Goal: Complete application form: Complete application form

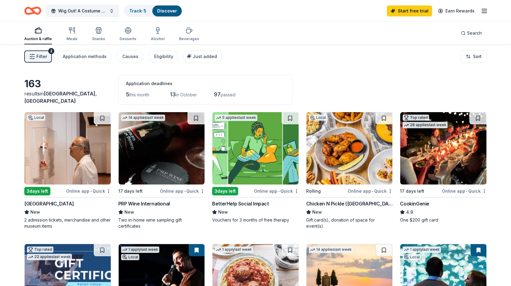
click at [66, 170] on img at bounding box center [68, 148] width 86 height 72
click at [417, 201] on div "CookinGenie" at bounding box center [414, 203] width 29 height 7
click at [67, 34] on div "Meals" at bounding box center [71, 34] width 11 height 15
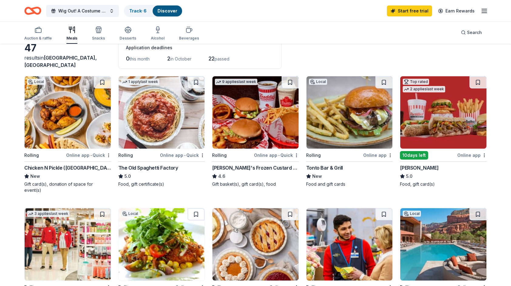
scroll to position [91, 0]
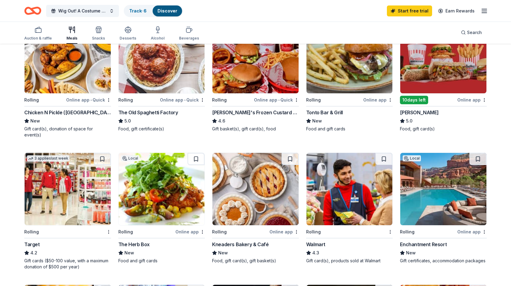
click at [420, 240] on div "Enchantment Resort" at bounding box center [423, 243] width 47 height 7
click at [161, 217] on img at bounding box center [162, 189] width 86 height 72
click at [155, 206] on img at bounding box center [162, 189] width 86 height 72
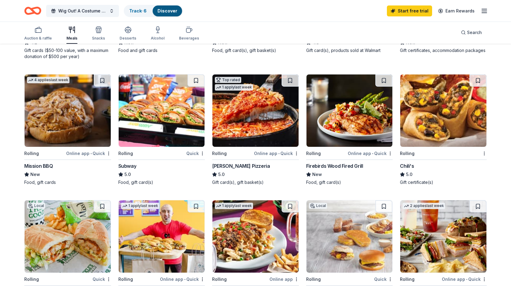
scroll to position [303, 0]
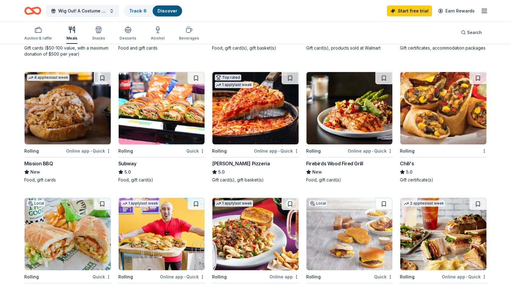
click at [249, 160] on div "Lou Malnati's Pizzeria" at bounding box center [241, 163] width 58 height 7
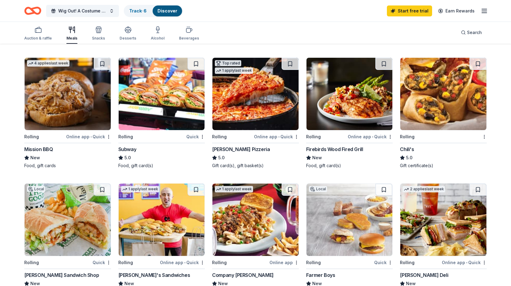
scroll to position [304, 0]
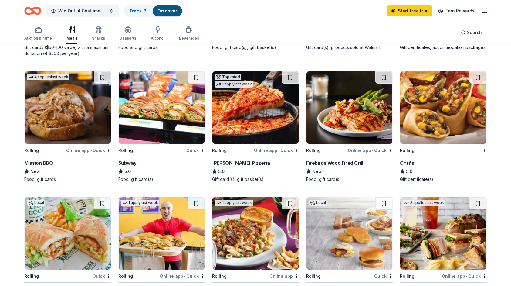
click at [343, 159] on div "Firebirds Wood Fired Grill" at bounding box center [334, 162] width 57 height 7
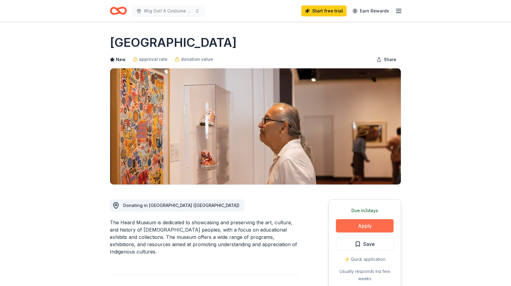
click at [371, 220] on button "Apply" at bounding box center [365, 225] width 58 height 13
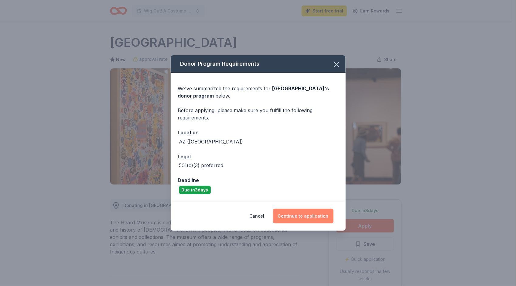
click at [312, 217] on button "Continue to application" at bounding box center [303, 215] width 60 height 15
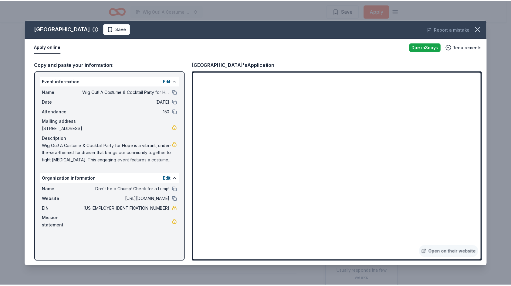
scroll to position [623, 0]
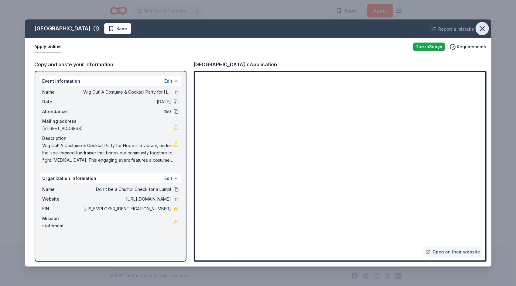
click at [485, 28] on icon "button" at bounding box center [482, 28] width 8 height 8
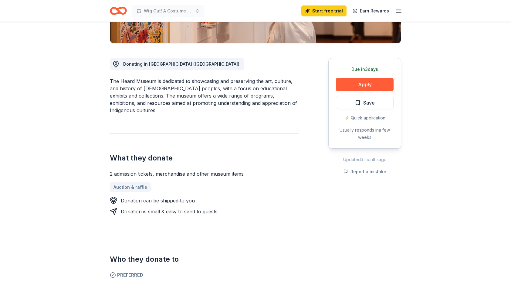
scroll to position [0, 0]
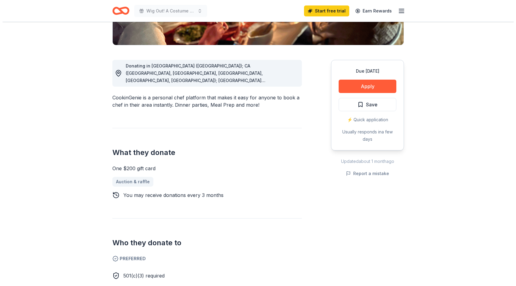
scroll to position [91, 0]
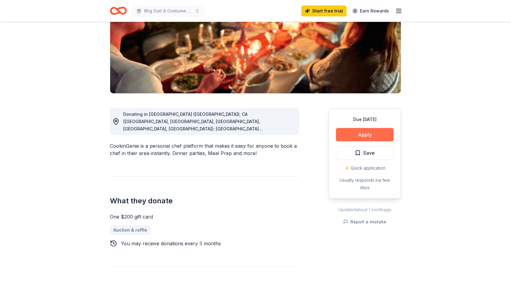
click at [369, 139] on button "Apply" at bounding box center [365, 134] width 58 height 13
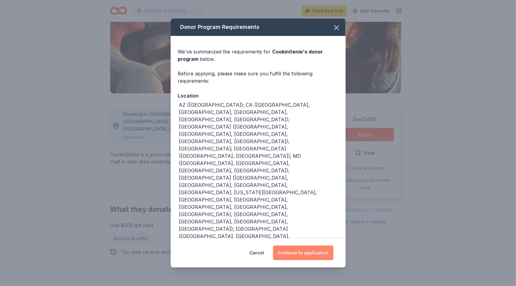
click at [311, 255] on button "Continue to application" at bounding box center [303, 252] width 60 height 15
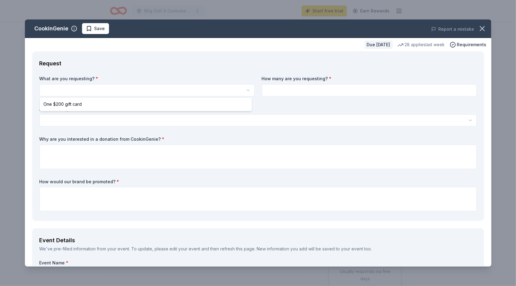
click at [90, 84] on html "Wig Out! A Costume & Cocktail Party for Hope Start free trial Earn Rewards Due …" at bounding box center [258, 143] width 516 height 286
select select "One $200 gift card"
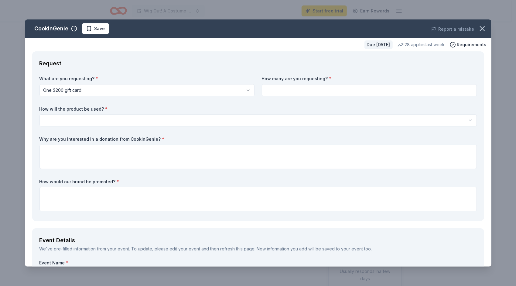
click at [296, 88] on input at bounding box center [369, 90] width 215 height 12
type input "2"
click at [73, 120] on html "Wig Out! A Costume & Cocktail Party for Hope Start free trial Earn Rewards Due …" at bounding box center [258, 143] width 516 height 286
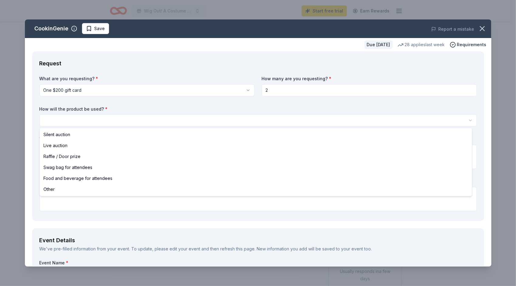
select select "silentAuction"
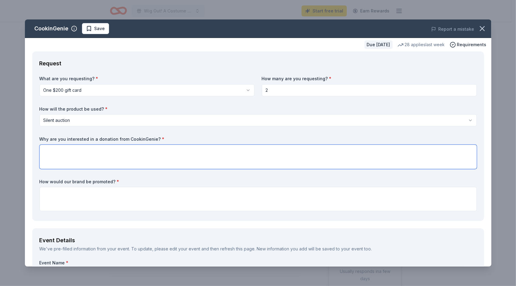
click at [73, 159] on textarea at bounding box center [257, 156] width 437 height 24
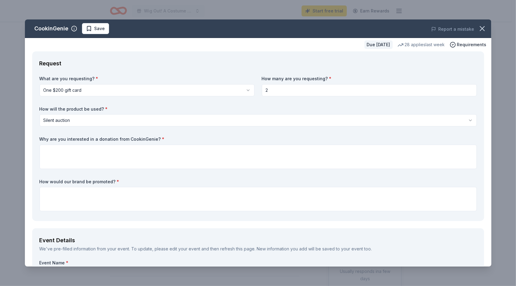
drag, startPoint x: 154, startPoint y: 138, endPoint x: 54, endPoint y: 135, distance: 99.9
click at [55, 135] on div "What are you requesting? * One $200 gift card One $200 gift card How many are y…" at bounding box center [257, 145] width 437 height 138
click at [41, 139] on label "Why are you interested in a donation from CookinGenie? *" at bounding box center [257, 139] width 437 height 6
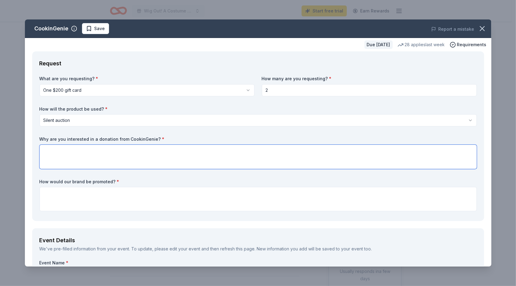
click at [83, 156] on textarea at bounding box center [257, 156] width 437 height 24
paste textarea "Hosted by Check for a Lump, this “Under the Sea”-themed evening features light …"
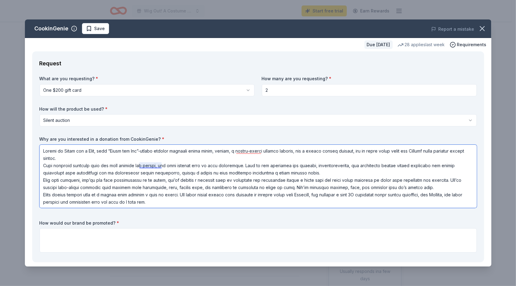
click at [147, 164] on textarea at bounding box center [257, 175] width 437 height 63
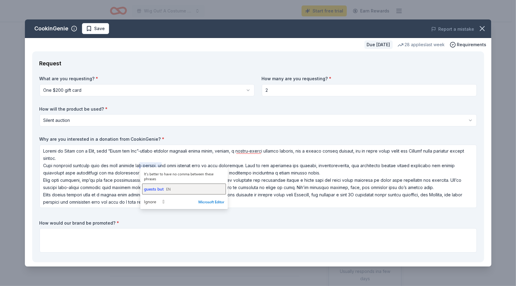
click at [157, 185] on button "guests but EN" at bounding box center [184, 188] width 84 height 11
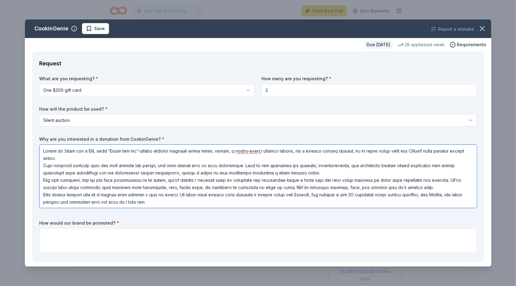
click at [194, 173] on textarea at bounding box center [257, 175] width 437 height 63
drag, startPoint x: 223, startPoint y: 173, endPoint x: 279, endPoint y: 173, distance: 56.1
click at [279, 173] on textarea at bounding box center [257, 175] width 437 height 63
click at [196, 171] on textarea at bounding box center [257, 175] width 437 height 63
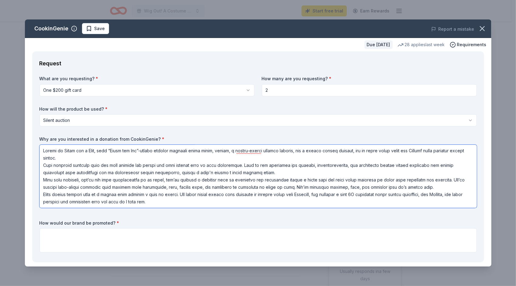
type textarea "Hosted by Check for a Lump, this “Under the Sea”-themed evening features light …"
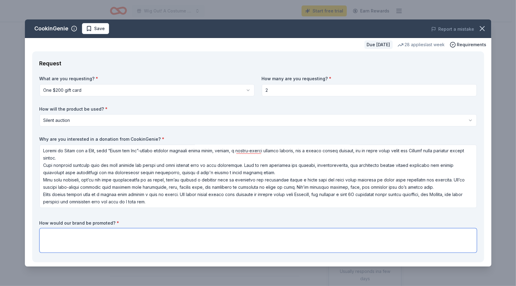
click at [88, 234] on textarea at bounding box center [257, 240] width 437 height 24
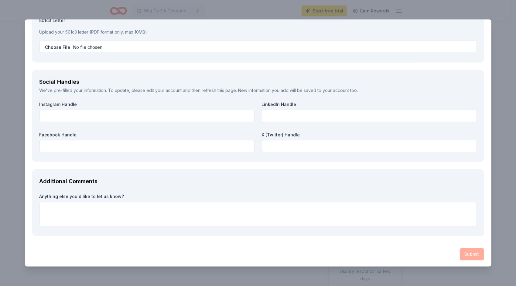
scroll to position [690, 0]
type textarea "With signage during the event, as well as online for the online auction. Additi…"
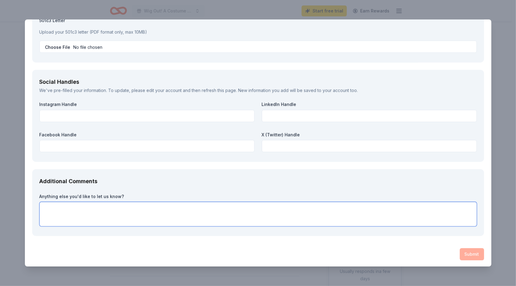
click at [164, 204] on textarea at bounding box center [257, 214] width 437 height 24
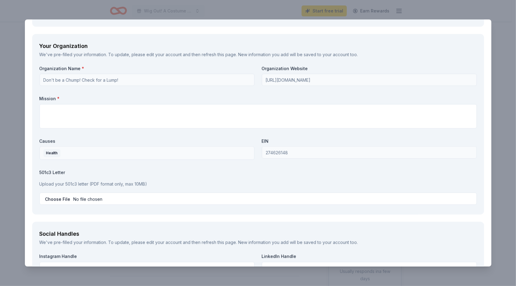
scroll to position [538, 0]
click at [84, 120] on textarea at bounding box center [257, 116] width 437 height 24
click at [161, 113] on textarea at bounding box center [257, 116] width 437 height 24
paste textarea "Check for a Lump is a 501(c)(3) non-profit that provides free breast health edu…"
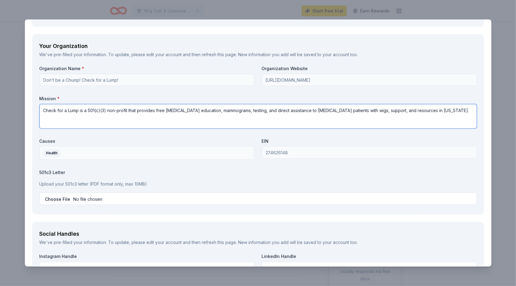
type textarea "Check for a Lump is a 501(c)(3) non-profit that provides free breast health edu…"
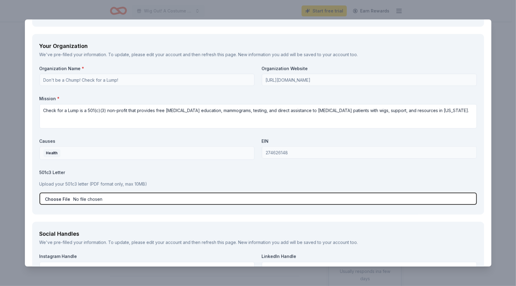
click at [53, 198] on input "file" at bounding box center [257, 198] width 437 height 12
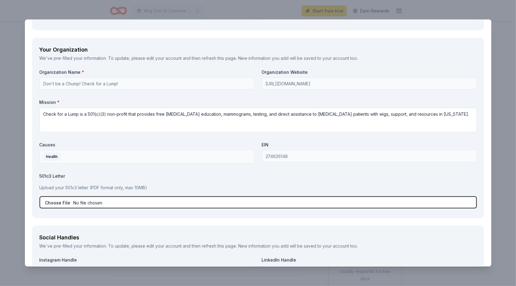
type input "C:\fakepath\2025 Form W9.pdf"
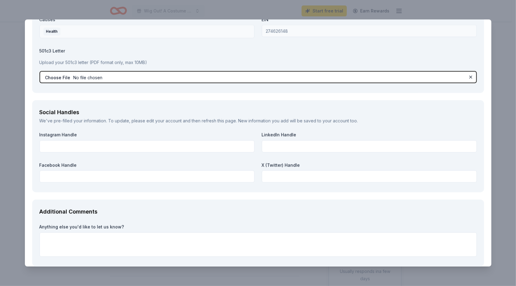
scroll to position [690, 0]
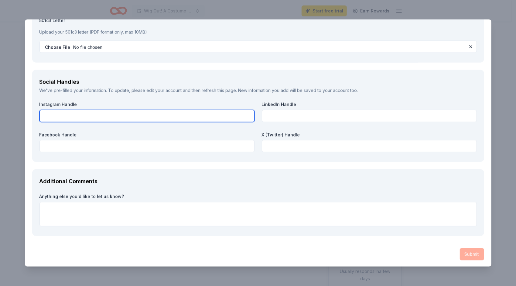
click at [112, 113] on input "text" at bounding box center [146, 116] width 215 height 12
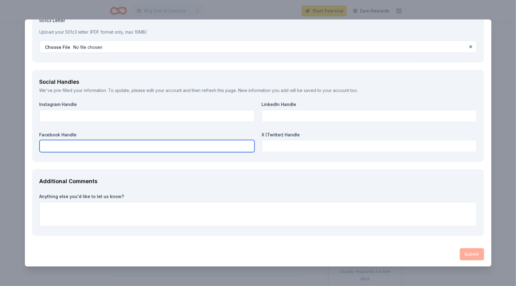
click at [51, 146] on input "text" at bounding box center [146, 146] width 215 height 12
paste input "https://www.checkforalump.org/"
type input "https://www.checkforalump.org/"
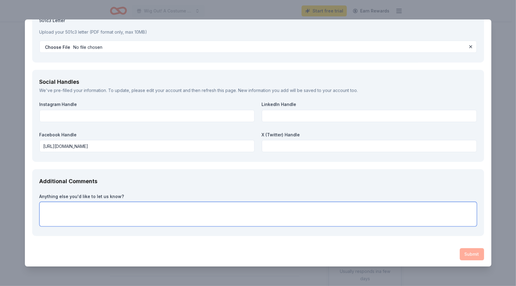
click at [107, 208] on textarea at bounding box center [257, 214] width 437 height 24
type textarea "We would truly appreciate your consideration. A donation would be extremely hel…"
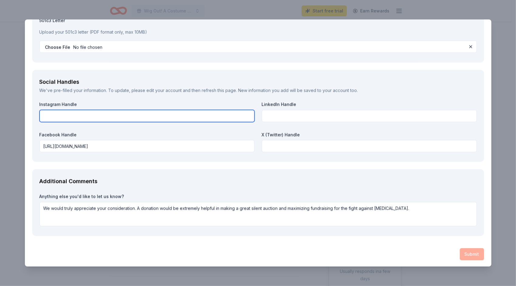
click at [143, 117] on input "text" at bounding box center [146, 116] width 215 height 12
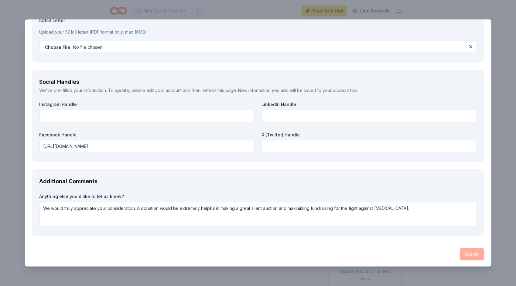
click at [462, 251] on div "Submit" at bounding box center [257, 254] width 451 height 12
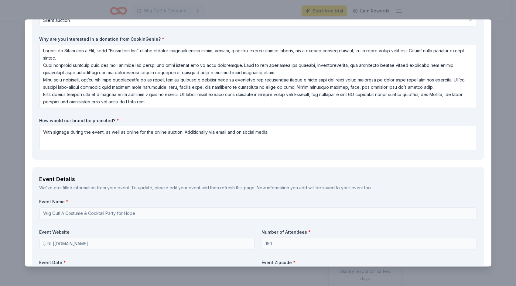
scroll to position [0, 0]
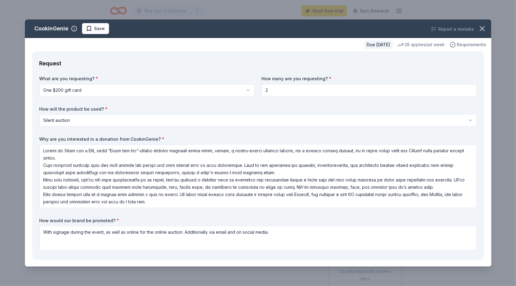
click at [458, 43] on span "Requirements" at bounding box center [471, 44] width 29 height 7
click at [291, 69] on div "Request What are you requesting? * One $200 gift card One $200 gift card How ma…" at bounding box center [257, 155] width 451 height 208
click at [407, 44] on div "28 applies last week" at bounding box center [420, 44] width 47 height 7
click at [377, 42] on div "Due in 17 days" at bounding box center [378, 44] width 28 height 8
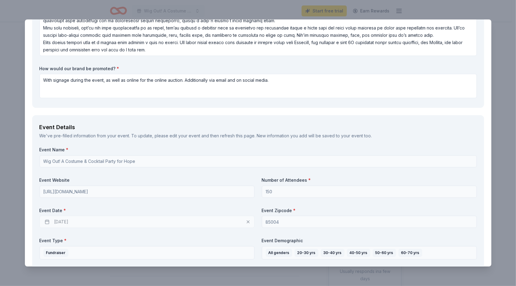
scroll to position [212, 0]
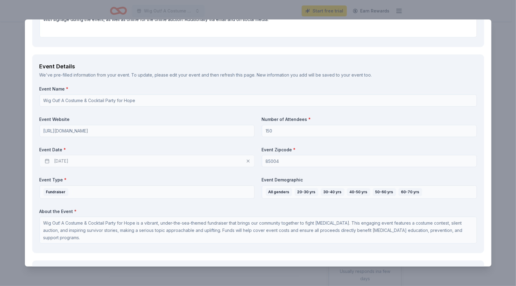
click at [82, 158] on div "10/16/2025" at bounding box center [146, 161] width 215 height 12
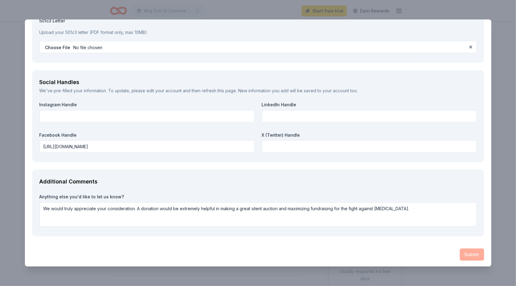
scroll to position [690, 0]
click at [461, 255] on div "Submit" at bounding box center [257, 254] width 451 height 12
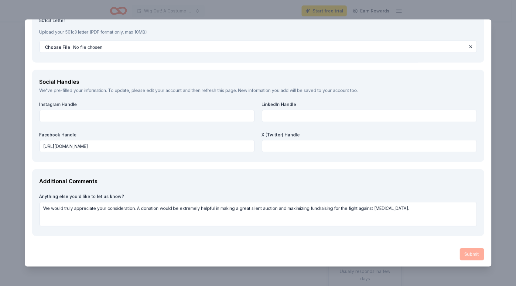
click at [461, 255] on div "Submit" at bounding box center [257, 254] width 451 height 12
click at [420, 256] on div "Submit" at bounding box center [257, 254] width 451 height 12
click at [469, 255] on div "Submit" at bounding box center [257, 254] width 451 height 12
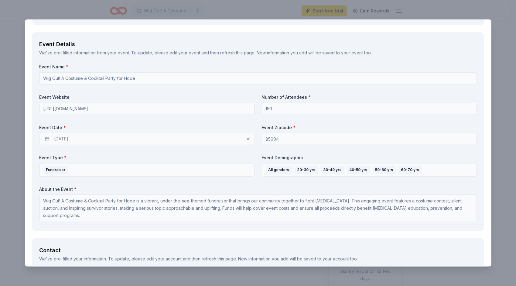
scroll to position [0, 0]
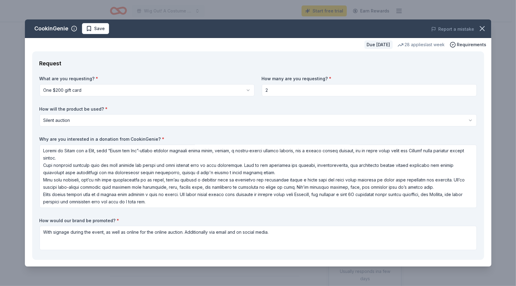
click at [411, 46] on div "28 applies last week" at bounding box center [420, 44] width 47 height 7
click at [368, 46] on div "Due in 17 days" at bounding box center [378, 44] width 28 height 8
click at [457, 43] on span "Requirements" at bounding box center [471, 44] width 29 height 7
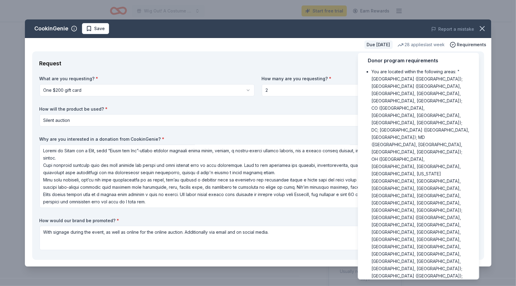
scroll to position [8, 0]
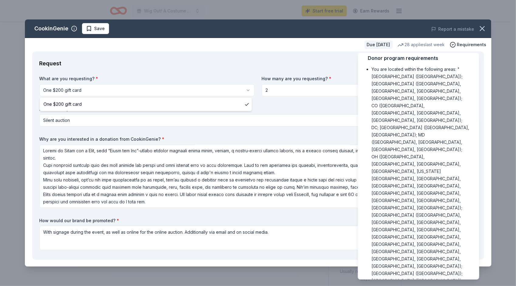
click at [245, 88] on html "Wig Out! A Costume & Cocktail Party for Hope Start free trial Earn Rewards Due …" at bounding box center [258, 143] width 516 height 286
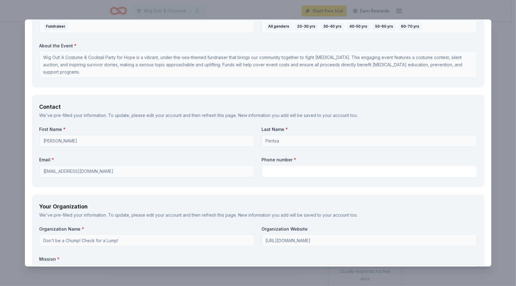
scroll to position [401, 0]
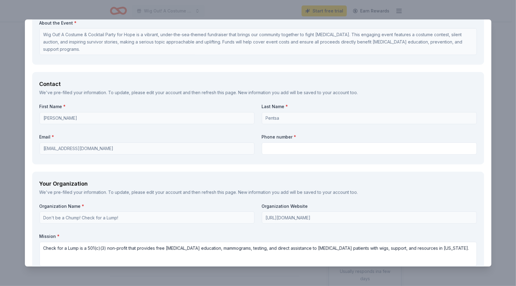
drag, startPoint x: 489, startPoint y: 68, endPoint x: 480, endPoint y: 168, distance: 100.2
click at [480, 168] on html "Wig Out! A Costume & Cocktail Party for Hope Start free trial Earn Rewards Due …" at bounding box center [258, 143] width 516 height 286
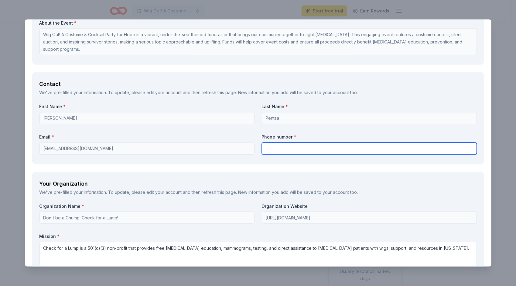
click at [289, 145] on input "text" at bounding box center [369, 148] width 215 height 12
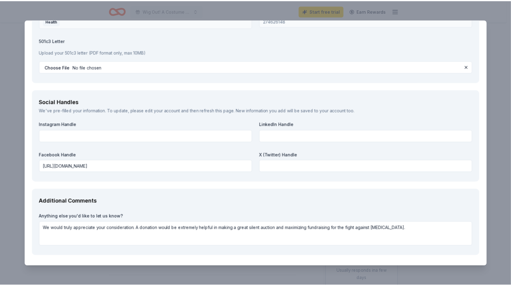
scroll to position [690, 0]
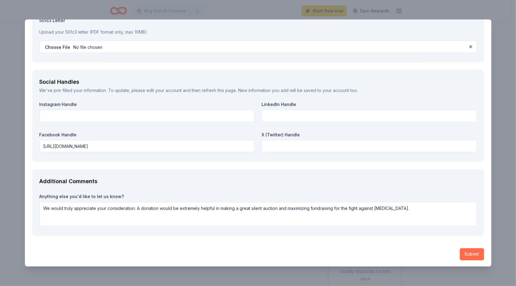
type input "6027597425"
click at [461, 251] on button "Submit" at bounding box center [471, 254] width 24 height 12
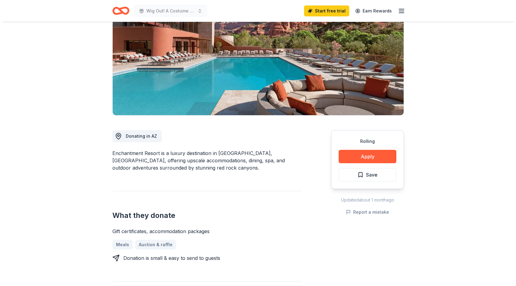
scroll to position [121, 0]
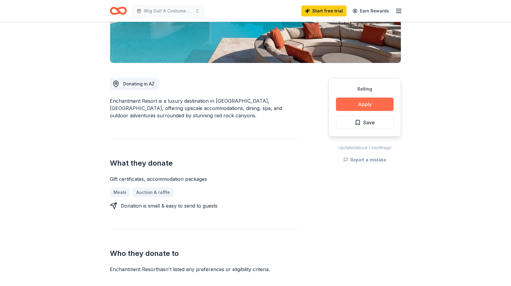
click at [368, 108] on button "Apply" at bounding box center [365, 103] width 58 height 13
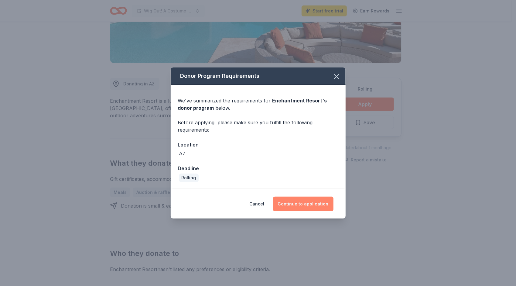
click at [296, 201] on button "Continue to application" at bounding box center [303, 203] width 60 height 15
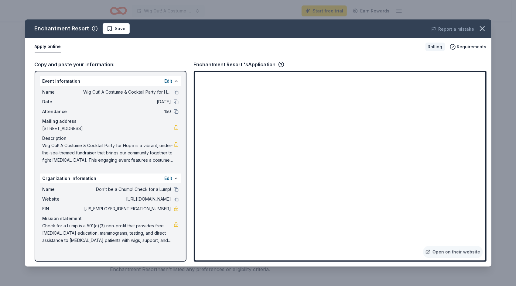
drag, startPoint x: 41, startPoint y: 89, endPoint x: 109, endPoint y: 111, distance: 71.0
click at [109, 111] on div "Name Wig Out! A Costume & Cocktail Party for Hope Date 10/17/25 Attendance 150 …" at bounding box center [110, 126] width 141 height 80
click at [444, 251] on link "Open on their website" at bounding box center [453, 251] width 60 height 12
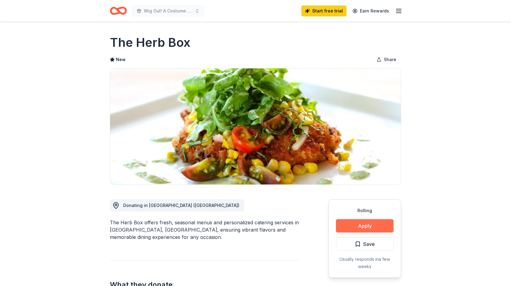
click at [374, 227] on button "Apply" at bounding box center [365, 225] width 58 height 13
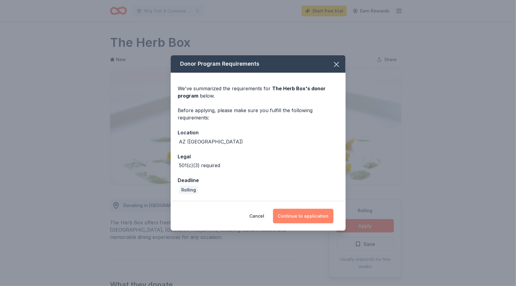
click at [310, 214] on button "Continue to application" at bounding box center [303, 215] width 60 height 15
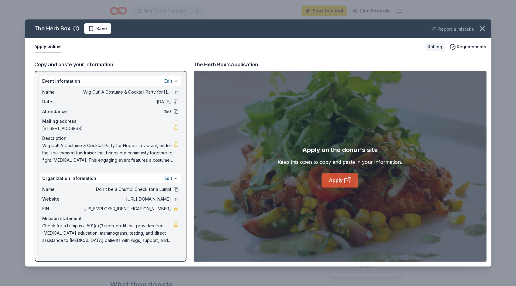
click at [342, 178] on link "Apply" at bounding box center [339, 180] width 37 height 15
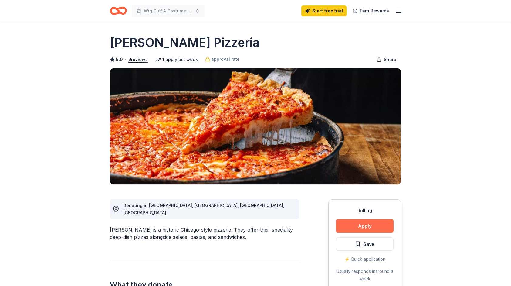
click at [350, 228] on button "Apply" at bounding box center [365, 225] width 58 height 13
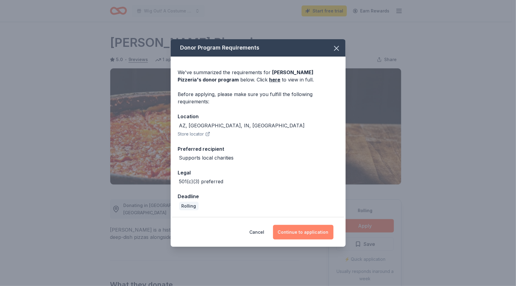
click at [306, 234] on button "Continue to application" at bounding box center [303, 232] width 60 height 15
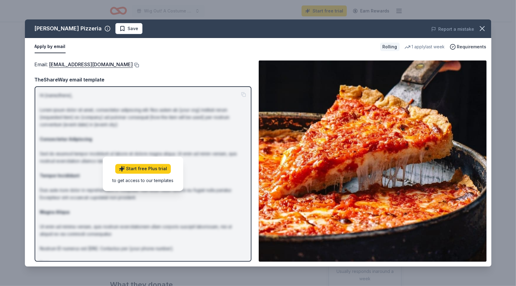
click at [133, 66] on button at bounding box center [136, 65] width 6 height 5
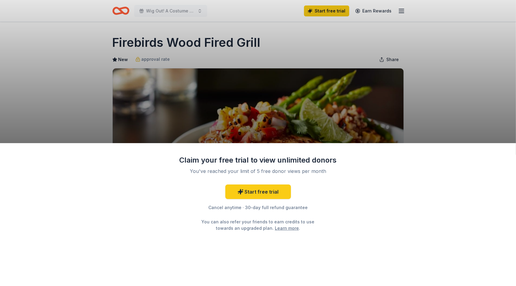
click at [152, 44] on div "Claim your free trial to view unlimited donors You've reached your limit of 5 f…" at bounding box center [258, 143] width 516 height 286
drag, startPoint x: 108, startPoint y: 43, endPoint x: 264, endPoint y: 54, distance: 156.9
click at [264, 54] on div "Claim your free trial to view unlimited donors You've reached your limit of 5 f…" at bounding box center [258, 143] width 516 height 286
drag, startPoint x: 264, startPoint y: 40, endPoint x: 167, endPoint y: 44, distance: 96.9
click at [171, 46] on div "Claim your free trial to view unlimited donors You've reached your limit of 5 f…" at bounding box center [258, 143] width 516 height 286
